Goal: Task Accomplishment & Management: Use online tool/utility

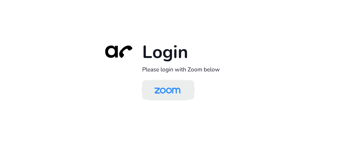
click at [171, 93] on img at bounding box center [167, 90] width 38 height 18
click at [154, 91] on img at bounding box center [167, 90] width 38 height 18
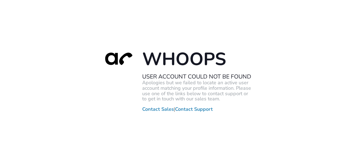
click at [116, 27] on div "Whoops User Account Could Not Be Found Apologies but we failed to locate an act…" at bounding box center [175, 80] width 350 height 160
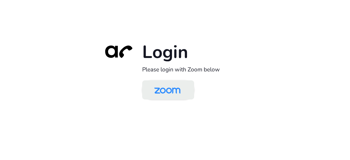
click at [166, 85] on img at bounding box center [167, 90] width 38 height 18
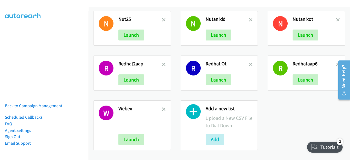
click at [223, 136] on div "Add" at bounding box center [229, 139] width 47 height 11
click at [212, 135] on button "Add" at bounding box center [215, 139] width 19 height 11
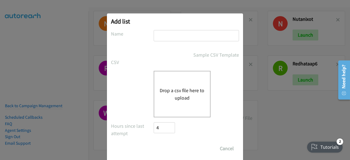
click at [180, 36] on input "text" at bounding box center [196, 35] width 85 height 11
type input "aapagain"
click at [174, 96] on button "Drop a csv file here to upload" at bounding box center [182, 94] width 45 height 15
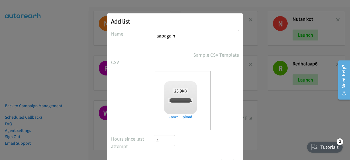
scroll to position [24, 0]
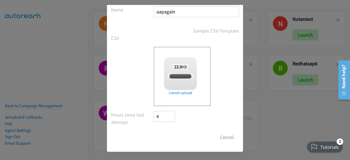
checkbox input "true"
click at [164, 140] on input "Save List" at bounding box center [168, 137] width 29 height 11
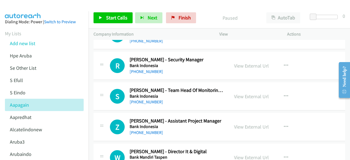
scroll to position [20, 0]
click at [237, 65] on link "View External Url" at bounding box center [251, 66] width 35 height 6
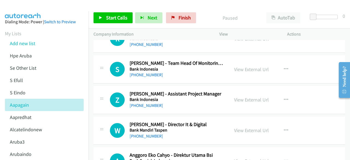
scroll to position [49, 0]
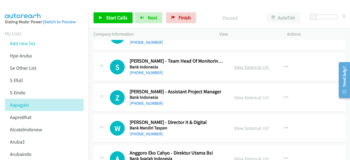
click at [243, 68] on link "View External Url" at bounding box center [251, 67] width 35 height 6
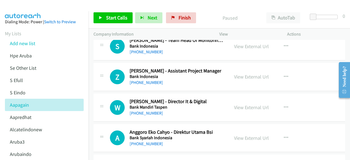
scroll to position [72, 0]
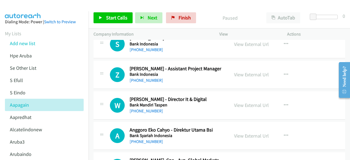
click at [236, 70] on div "View External Url View External Url Schedule/Manage Callback Start Calls Here R…" at bounding box center [265, 75] width 73 height 18
click at [237, 73] on link "View External Url" at bounding box center [251, 74] width 35 height 6
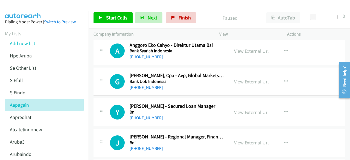
scroll to position [158, 0]
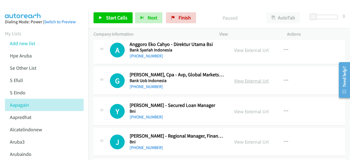
click at [240, 79] on link "View External Url" at bounding box center [251, 81] width 35 height 6
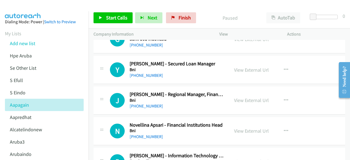
scroll to position [200, 0]
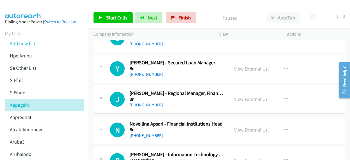
click at [238, 68] on link "View External Url" at bounding box center [251, 69] width 35 height 6
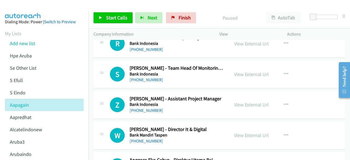
scroll to position [0, 0]
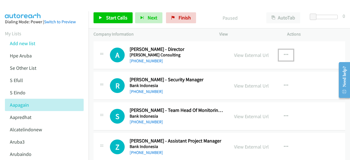
click at [284, 56] on icon "button" at bounding box center [286, 55] width 4 height 4
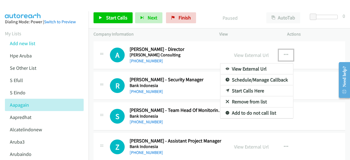
click at [262, 54] on div at bounding box center [175, 80] width 350 height 160
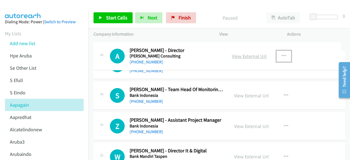
drag, startPoint x: 262, startPoint y: 54, endPoint x: 251, endPoint y: 56, distance: 11.3
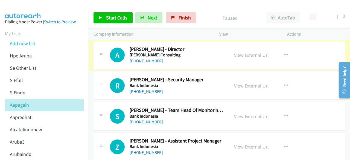
click at [251, 56] on link "View External Url" at bounding box center [251, 55] width 35 height 6
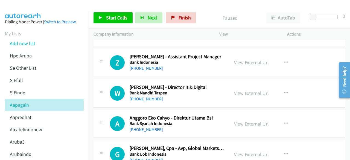
scroll to position [101, 0]
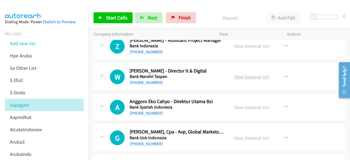
click at [245, 75] on link "View External Url" at bounding box center [251, 77] width 35 height 6
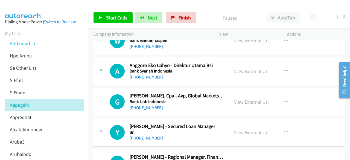
scroll to position [139, 0]
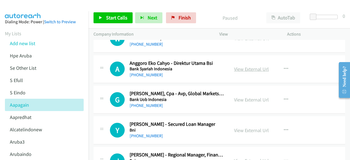
click at [241, 66] on link "View External Url" at bounding box center [251, 69] width 35 height 6
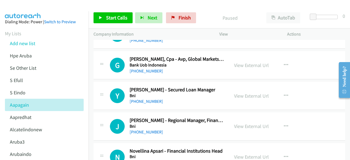
scroll to position [174, 0]
click at [241, 95] on link "View External Url" at bounding box center [251, 95] width 35 height 6
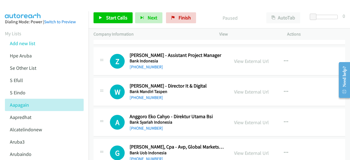
scroll to position [88, 0]
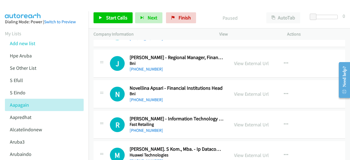
scroll to position [2908, 0]
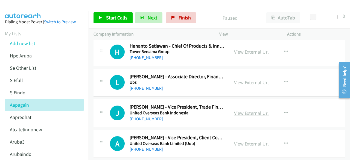
click at [254, 110] on link "View External Url" at bounding box center [251, 113] width 35 height 6
click at [243, 79] on link "View External Url" at bounding box center [251, 82] width 35 height 6
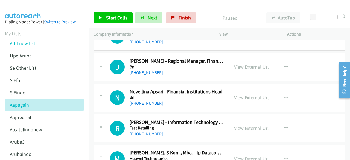
scroll to position [233, 0]
click at [247, 67] on link "View External Url" at bounding box center [251, 66] width 35 height 6
click at [250, 94] on link "View External Url" at bounding box center [251, 97] width 35 height 6
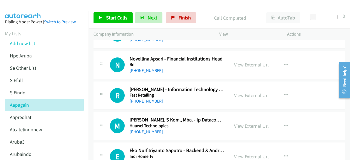
scroll to position [268, 0]
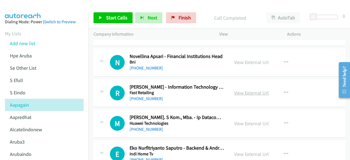
click at [247, 92] on link "View External Url" at bounding box center [251, 93] width 35 height 6
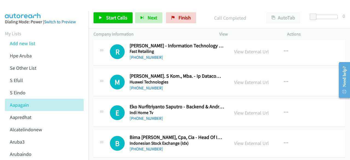
scroll to position [310, 0]
click at [251, 82] on link "View External Url" at bounding box center [251, 82] width 35 height 6
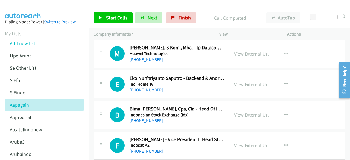
scroll to position [338, 0]
click at [242, 81] on link "View External Url" at bounding box center [251, 84] width 35 height 6
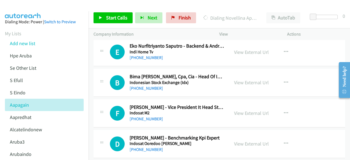
scroll to position [372, 0]
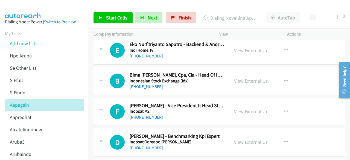
click at [256, 79] on link "View External Url" at bounding box center [251, 81] width 35 height 6
click at [106, 63] on div "E Callback Scheduled Eko Nurfitriyanto Saputro - Backend & Android Developer In…" at bounding box center [220, 50] width 252 height 28
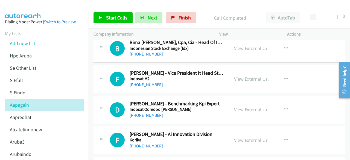
scroll to position [412, 0]
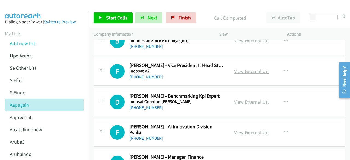
click at [247, 69] on link "View External Url" at bounding box center [251, 71] width 35 height 6
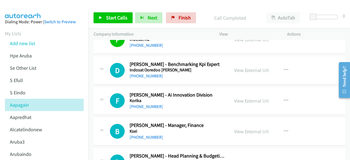
scroll to position [444, 0]
click at [245, 69] on link "View External Url" at bounding box center [251, 70] width 35 height 6
click at [245, 97] on link "View External Url" at bounding box center [251, 100] width 35 height 6
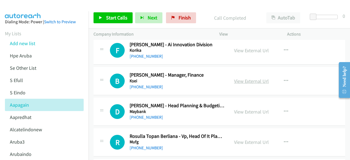
scroll to position [494, 0]
click at [240, 78] on link "View External Url" at bounding box center [251, 81] width 35 height 6
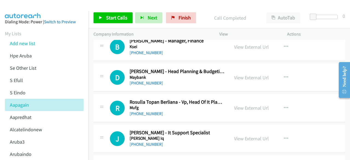
scroll to position [533, 0]
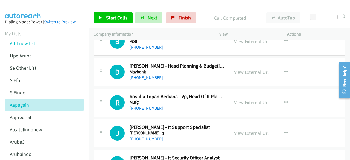
click at [244, 69] on link "View External Url" at bounding box center [251, 72] width 35 height 6
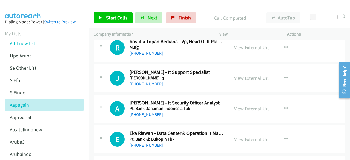
scroll to position [589, 0]
click at [238, 78] on link "View External Url" at bounding box center [251, 78] width 35 height 6
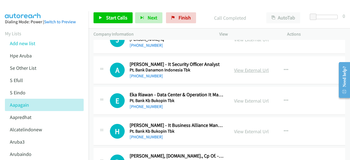
click at [239, 70] on link "View External Url" at bounding box center [251, 70] width 35 height 6
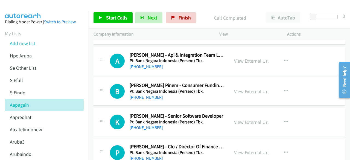
scroll to position [790, 0]
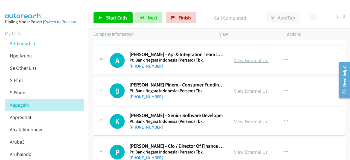
click at [239, 59] on link "View External Url" at bounding box center [251, 60] width 35 height 6
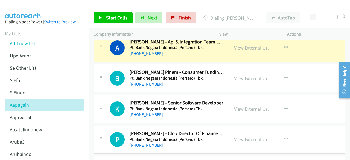
scroll to position [805, 0]
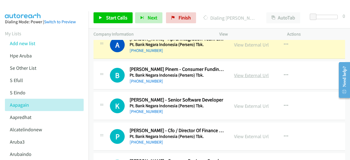
click at [243, 72] on link "View External Url" at bounding box center [251, 75] width 35 height 6
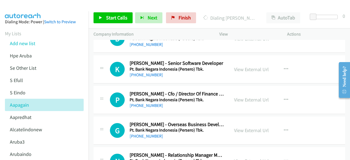
scroll to position [842, 0]
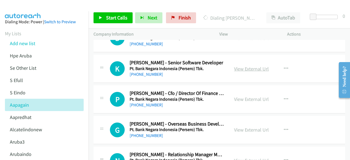
click at [241, 66] on link "View External Url" at bounding box center [251, 69] width 35 height 6
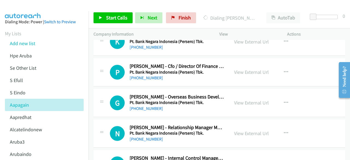
scroll to position [870, 0]
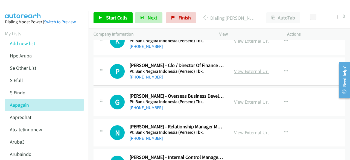
click at [240, 68] on link "View External Url" at bounding box center [251, 71] width 35 height 6
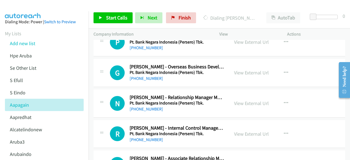
scroll to position [900, 0]
click at [243, 69] on link "View External Url" at bounding box center [251, 72] width 35 height 6
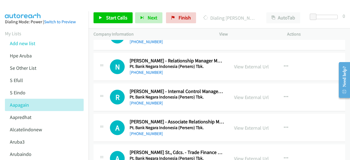
scroll to position [937, 0]
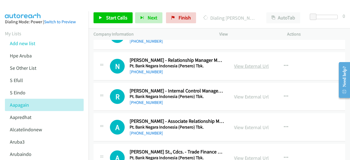
click at [239, 65] on link "View External Url" at bounding box center [251, 66] width 35 height 6
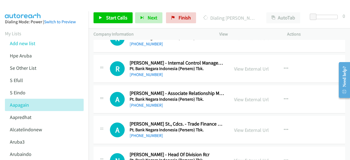
scroll to position [966, 0]
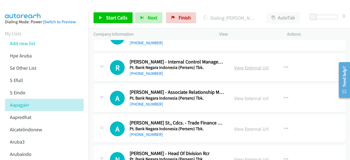
click at [243, 65] on link "View External Url" at bounding box center [251, 68] width 35 height 6
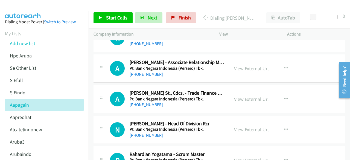
scroll to position [996, 0]
click at [240, 66] on link "View External Url" at bounding box center [251, 68] width 35 height 6
click at [244, 97] on link "View External Url" at bounding box center [251, 99] width 35 height 6
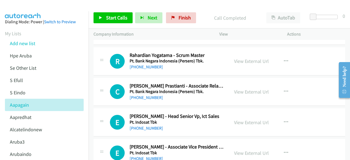
scroll to position [1095, 0]
click at [254, 88] on link "View External Url" at bounding box center [251, 91] width 35 height 6
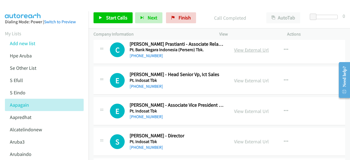
scroll to position [1144, 0]
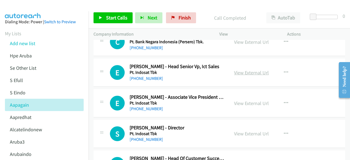
click at [243, 69] on link "View External Url" at bounding box center [251, 72] width 35 height 6
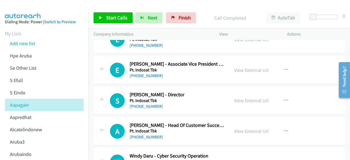
scroll to position [1178, 0]
click at [259, 67] on link "View External Url" at bounding box center [251, 70] width 35 height 6
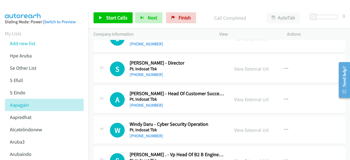
scroll to position [1210, 0]
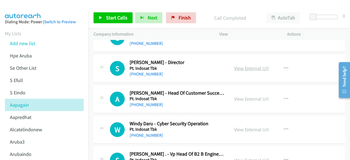
click at [245, 65] on link "View External Url" at bounding box center [251, 68] width 35 height 6
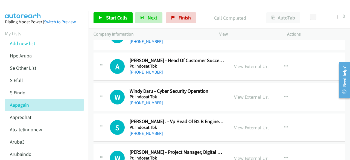
scroll to position [1246, 0]
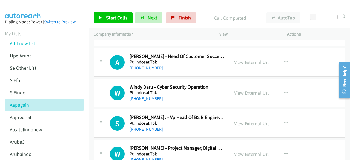
click at [234, 90] on link "View External Url" at bounding box center [251, 93] width 35 height 6
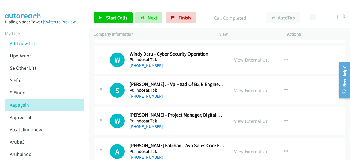
scroll to position [1280, 0]
click at [242, 87] on link "View External Url" at bounding box center [251, 90] width 35 height 6
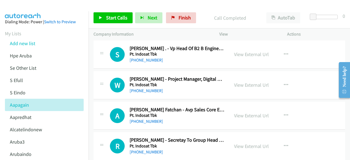
scroll to position [1316, 0]
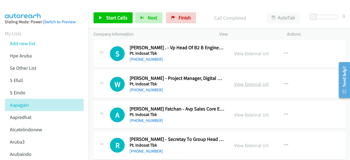
click at [240, 81] on link "View External Url" at bounding box center [251, 84] width 35 height 6
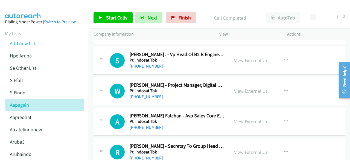
scroll to position [1309, 0]
click at [241, 57] on link "View External Url" at bounding box center [251, 60] width 35 height 6
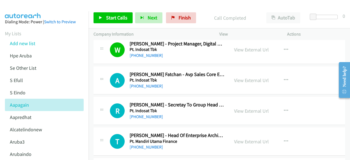
scroll to position [1352, 0]
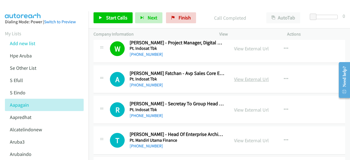
click at [245, 76] on link "View External Url" at bounding box center [251, 79] width 35 height 6
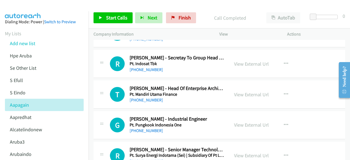
scroll to position [1399, 0]
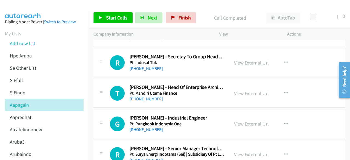
click at [245, 60] on link "View External Url" at bounding box center [251, 63] width 35 height 6
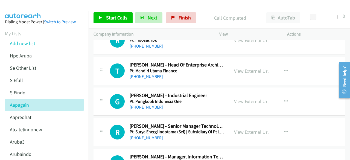
scroll to position [1423, 0]
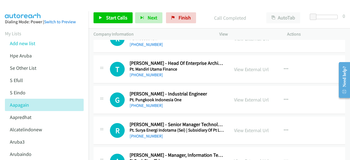
click at [244, 60] on div "View External Url View External Url Schedule/Manage Callback Start Calls Here R…" at bounding box center [265, 69] width 73 height 18
click at [246, 66] on link "View External Url" at bounding box center [251, 69] width 35 height 6
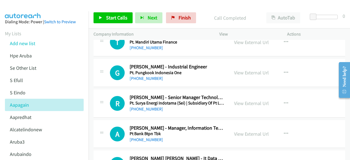
scroll to position [1450, 0]
click at [241, 69] on link "View External Url" at bounding box center [251, 72] width 35 height 6
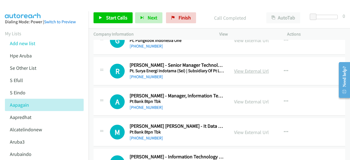
click at [244, 68] on link "View External Url" at bounding box center [251, 71] width 35 height 6
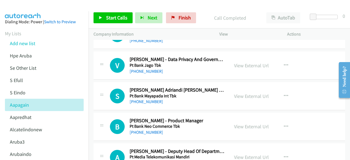
scroll to position [1732, 0]
click at [241, 62] on link "View External Url" at bounding box center [251, 65] width 35 height 6
click at [239, 93] on link "View External Url" at bounding box center [251, 96] width 35 height 6
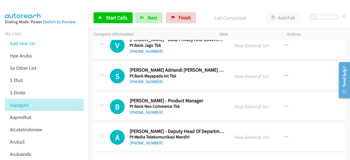
scroll to position [1752, 0]
click at [244, 73] on link "View External Url" at bounding box center [251, 76] width 35 height 6
click at [243, 103] on link "View External Url" at bounding box center [251, 106] width 35 height 6
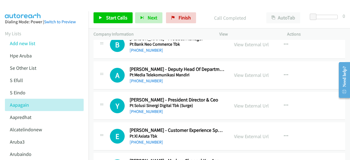
scroll to position [1815, 0]
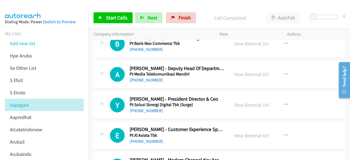
click at [242, 72] on div "View External Url" at bounding box center [251, 74] width 35 height 7
click at [250, 102] on link "View External Url" at bounding box center [251, 105] width 35 height 6
click at [236, 71] on link "View External Url" at bounding box center [251, 74] width 35 height 6
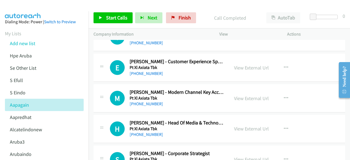
scroll to position [1883, 0]
click at [243, 64] on link "View External Url" at bounding box center [251, 67] width 35 height 6
click at [243, 95] on link "View External Url" at bounding box center [251, 98] width 35 height 6
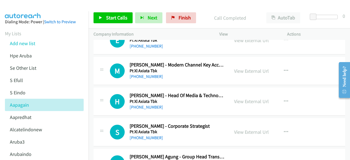
scroll to position [1913, 0]
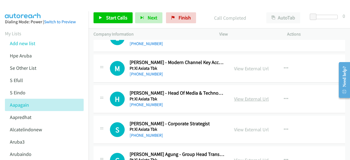
click at [243, 96] on link "View External Url" at bounding box center [251, 99] width 35 height 6
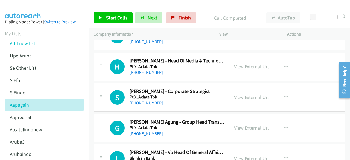
scroll to position [1945, 0]
click at [240, 94] on link "View External Url" at bounding box center [251, 97] width 35 height 6
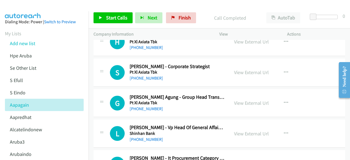
scroll to position [1970, 0]
click at [238, 100] on link "View External Url" at bounding box center [251, 103] width 35 height 6
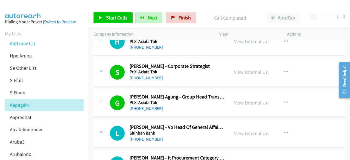
scroll to position [2023, 0]
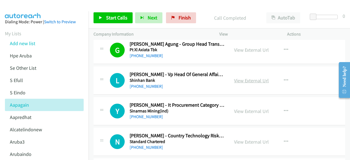
click at [235, 77] on link "View External Url" at bounding box center [251, 80] width 35 height 6
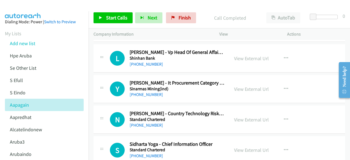
scroll to position [2045, 0]
click at [242, 86] on link "View External Url" at bounding box center [251, 89] width 35 height 6
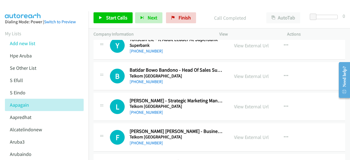
scroll to position [2580, 0]
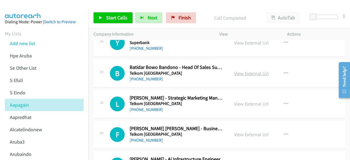
click at [243, 70] on link "View External Url" at bounding box center [251, 73] width 35 height 6
click at [252, 101] on link "View External Url" at bounding box center [251, 104] width 35 height 6
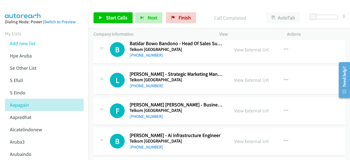
scroll to position [2604, 0]
click at [249, 107] on link "View External Url" at bounding box center [251, 110] width 35 height 6
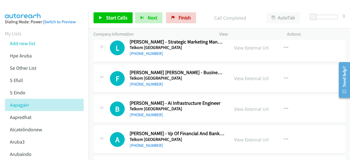
scroll to position [2637, 0]
click at [250, 106] on link "View External Url" at bounding box center [251, 109] width 35 height 6
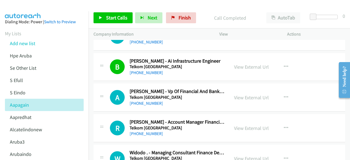
scroll to position [2683, 0]
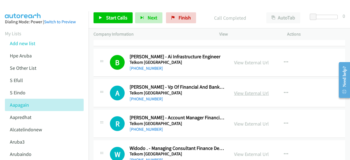
click at [243, 90] on link "View External Url" at bounding box center [251, 93] width 35 height 6
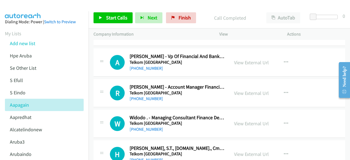
scroll to position [2719, 0]
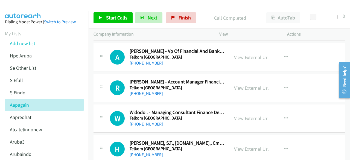
click at [251, 85] on link "View External Url" at bounding box center [251, 88] width 35 height 6
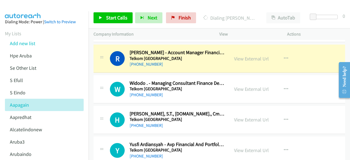
scroll to position [2749, 0]
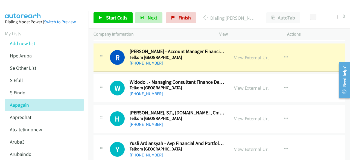
click at [251, 85] on link "View External Url" at bounding box center [251, 88] width 35 height 6
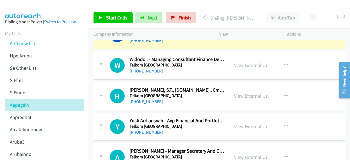
click at [245, 93] on link "View External Url" at bounding box center [251, 96] width 35 height 6
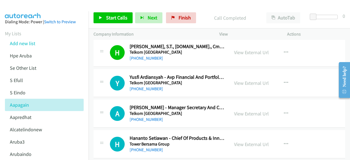
scroll to position [2816, 0]
click at [246, 79] on div "View External Url" at bounding box center [251, 82] width 35 height 7
click at [246, 80] on link "View External Url" at bounding box center [251, 83] width 35 height 6
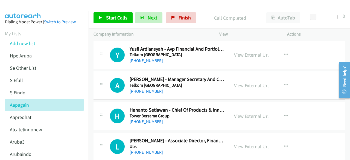
scroll to position [2845, 0]
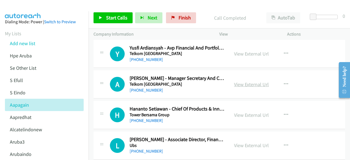
click at [254, 81] on link "View External Url" at bounding box center [251, 84] width 35 height 6
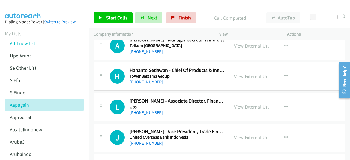
scroll to position [2883, 0]
click at [248, 73] on link "View External Url" at bounding box center [251, 76] width 35 height 6
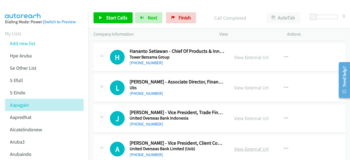
click at [259, 146] on link "View External Url" at bounding box center [251, 149] width 35 height 6
click at [251, 115] on link "View External Url" at bounding box center [251, 118] width 35 height 6
click at [98, 56] on div "H Callback Scheduled Hananto Setiawan - Chief Of Products & Innovation Tower Be…" at bounding box center [161, 57] width 126 height 18
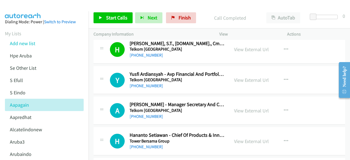
scroll to position [2823, 0]
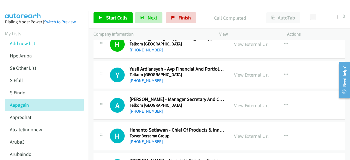
click at [238, 72] on link "View External Url" at bounding box center [251, 75] width 35 height 6
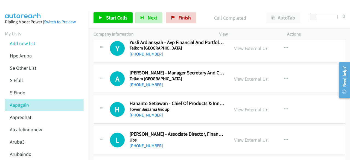
scroll to position [2851, 0]
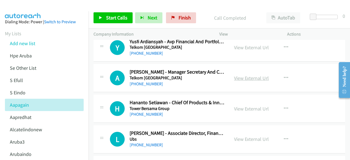
click at [249, 75] on link "View External Url" at bounding box center [251, 78] width 35 height 6
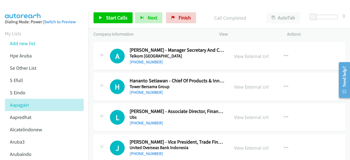
scroll to position [2874, 0]
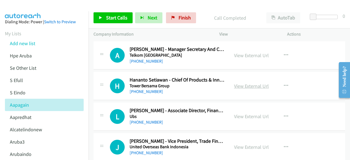
click at [243, 83] on link "View External Url" at bounding box center [251, 86] width 35 height 6
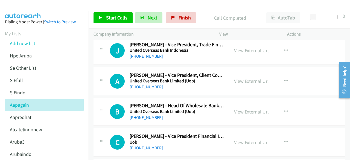
scroll to position [2971, 0]
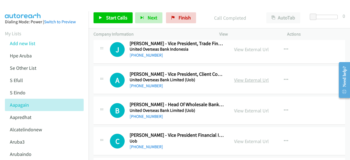
click at [247, 77] on link "View External Url" at bounding box center [251, 80] width 35 height 6
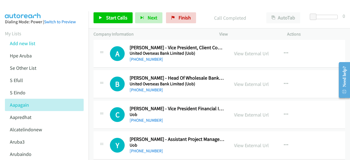
scroll to position [3000, 0]
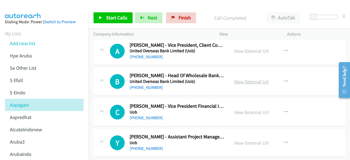
click at [257, 78] on link "View External Url" at bounding box center [251, 81] width 35 height 6
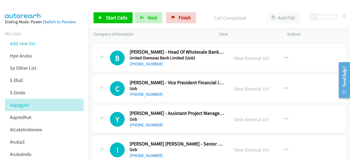
scroll to position [3025, 0]
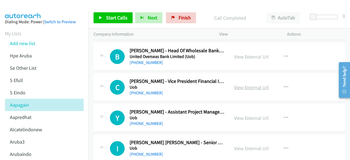
click at [246, 84] on link "View External Url" at bounding box center [251, 87] width 35 height 6
